Goal: Submit feedback/report problem

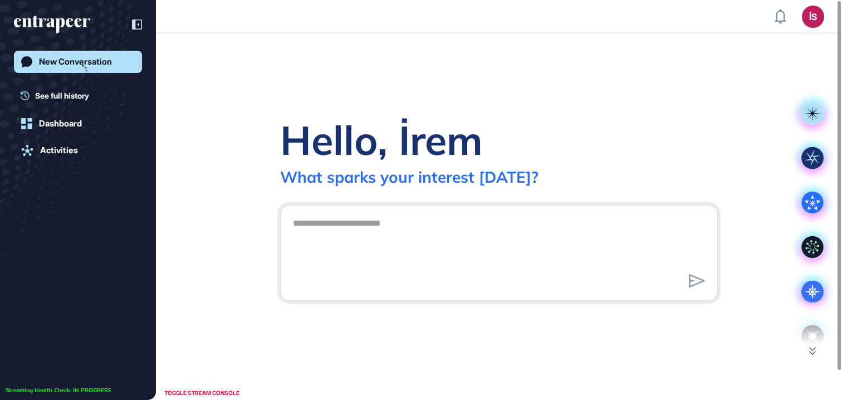
scroll to position [1, 1]
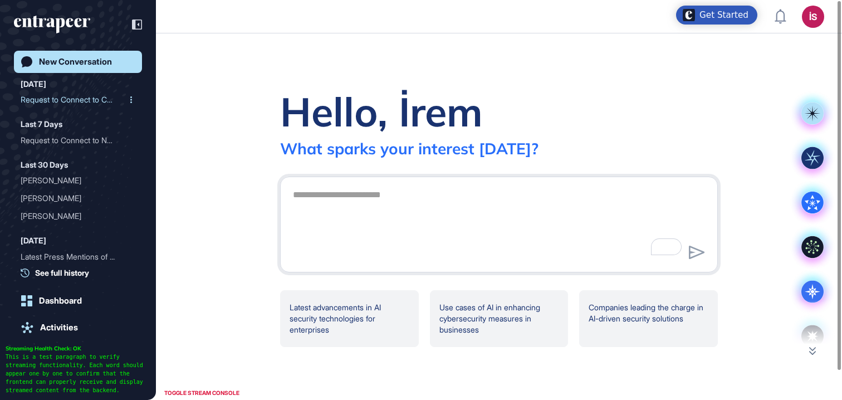
click at [66, 102] on div "Request to Connect to Cur..." at bounding box center [74, 100] width 106 height 18
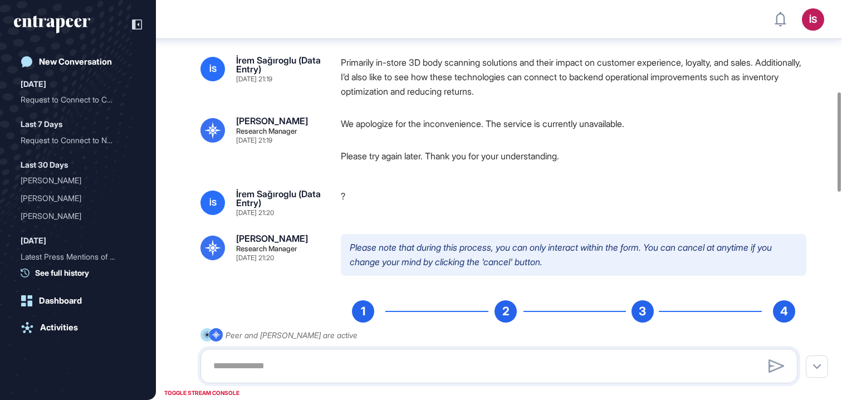
scroll to position [355, 0]
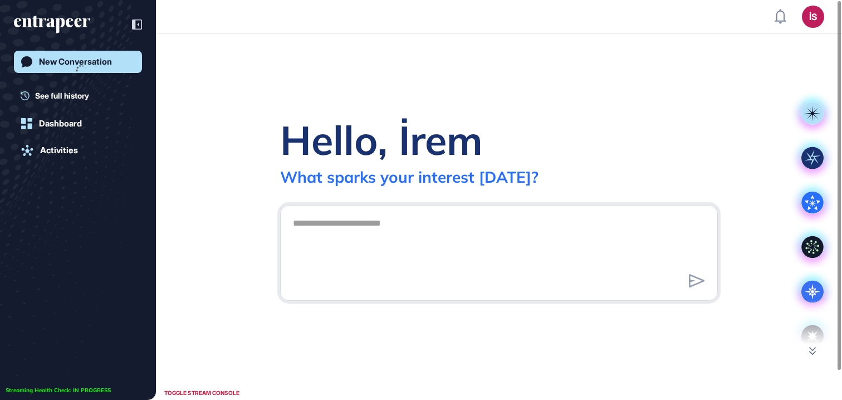
scroll to position [1, 1]
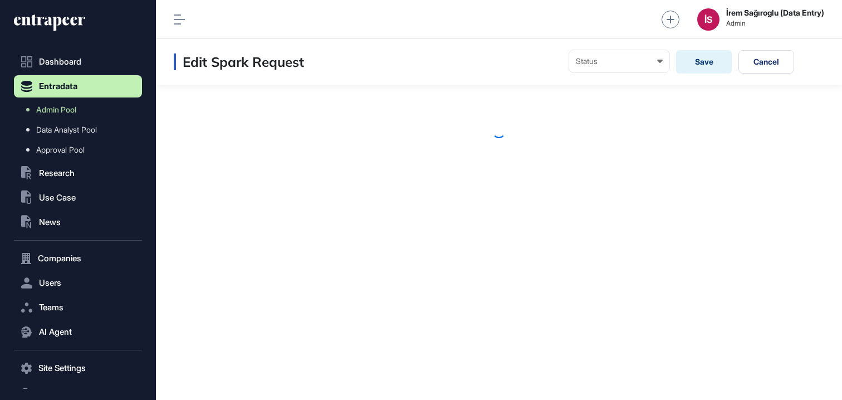
scroll to position [1, 1]
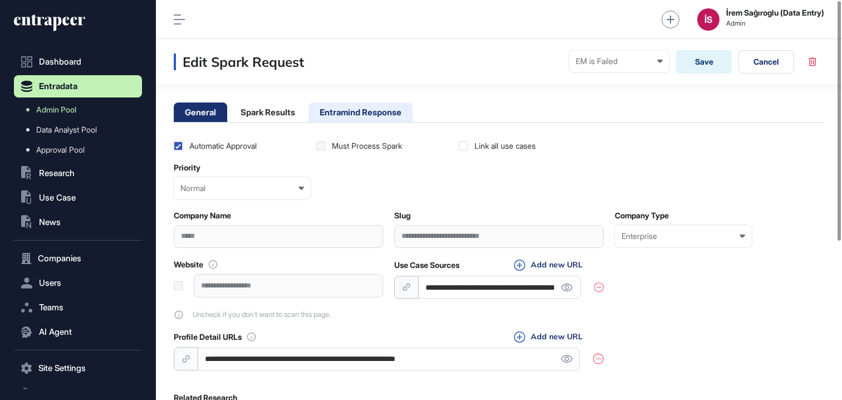
click at [372, 104] on li "Entramind Response" at bounding box center [360, 111] width 104 height 19
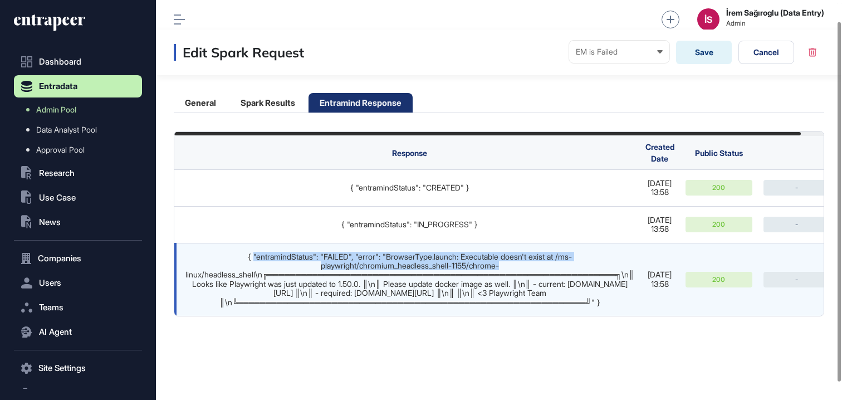
scroll to position [23, 0]
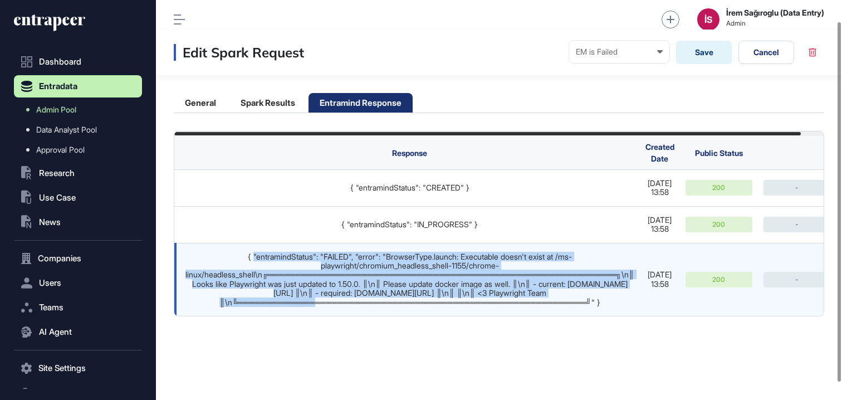
drag, startPoint x: 244, startPoint y: 264, endPoint x: 516, endPoint y: 308, distance: 274.8
click at [516, 307] on div "{ "entramindStatus": "FAILED", "error": "BrowserType.launch: Executable doesn't…" at bounding box center [409, 279] width 449 height 55
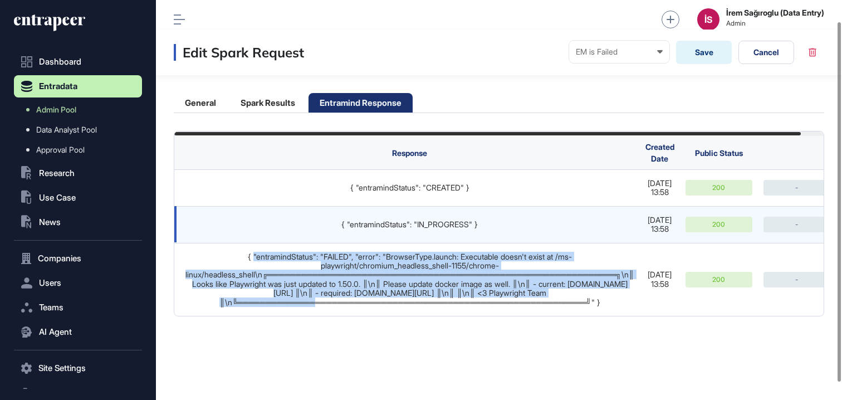
copy div ""entramindStatus": "FAILED", "error": "BrowserType.launch: Executable doesn't e…"
